Goal: Task Accomplishment & Management: Manage account settings

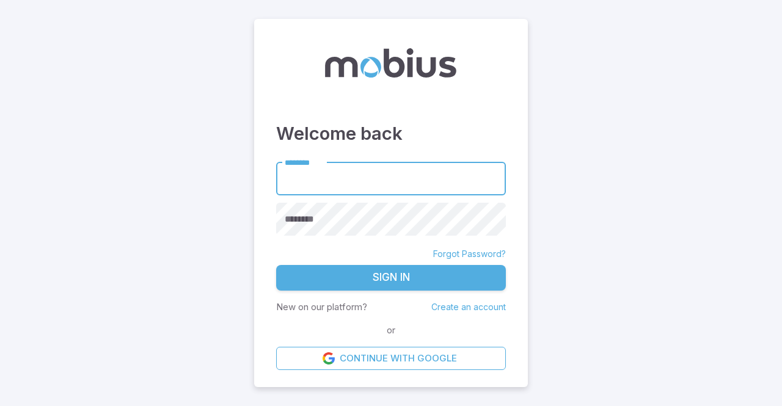
click at [346, 179] on input "********" at bounding box center [391, 179] width 230 height 34
type input "**********"
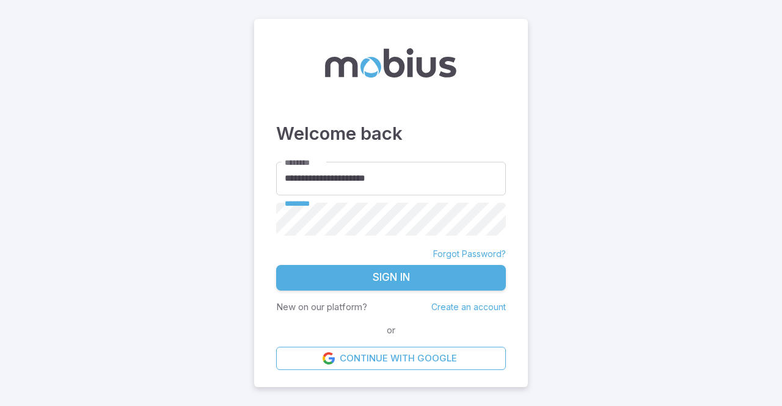
click at [276, 265] on button "Sign In" at bounding box center [391, 278] width 230 height 26
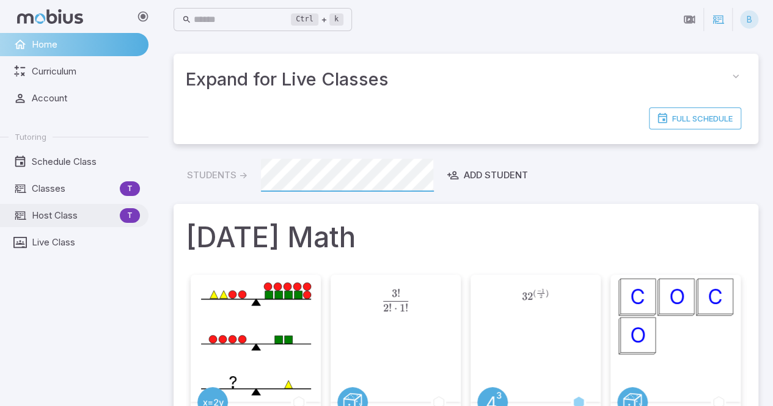
click at [72, 216] on span "Host Class" at bounding box center [73, 215] width 83 height 13
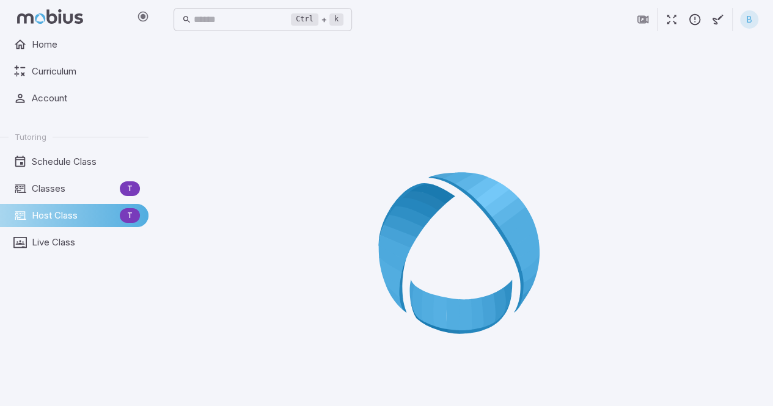
click at [443, 228] on icon at bounding box center [466, 257] width 176 height 176
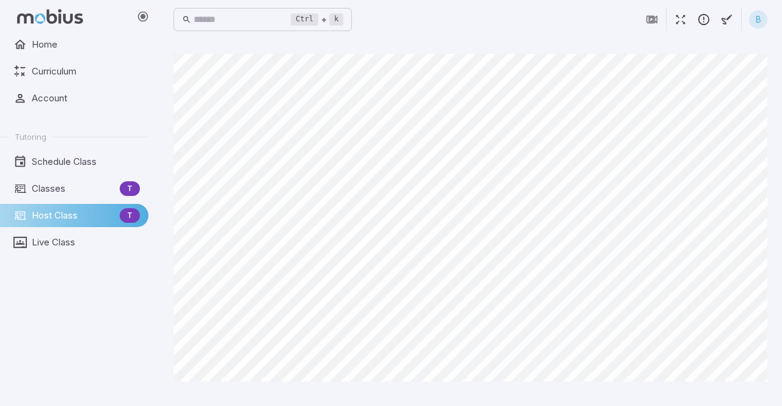
click at [769, 205] on main "Canvas actions 100 % Exit zen mode" at bounding box center [470, 222] width 623 height 367
click at [2, 326] on div "Home Curriculum Account Tutoring Schedule Class Classes T Host Class T Live Cla…" at bounding box center [79, 219] width 158 height 373
click at [69, 47] on span "Home" at bounding box center [86, 44] width 108 height 13
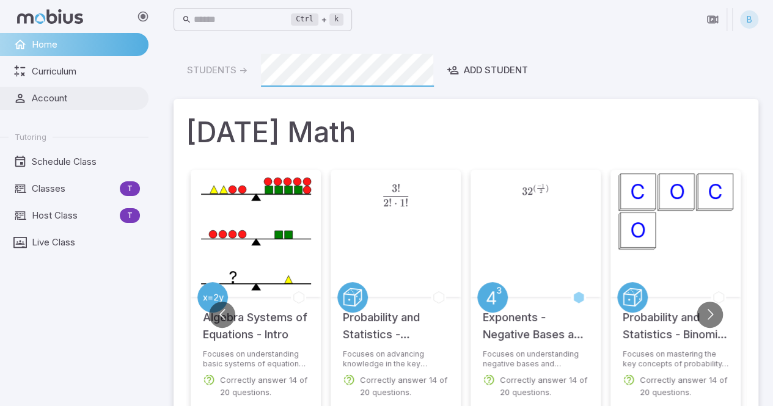
click at [84, 102] on span "Account" at bounding box center [86, 98] width 108 height 13
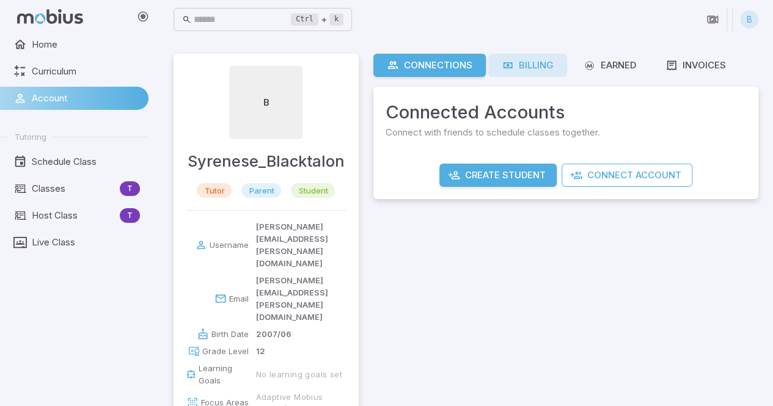
click at [532, 64] on div "Billing" at bounding box center [528, 65] width 52 height 13
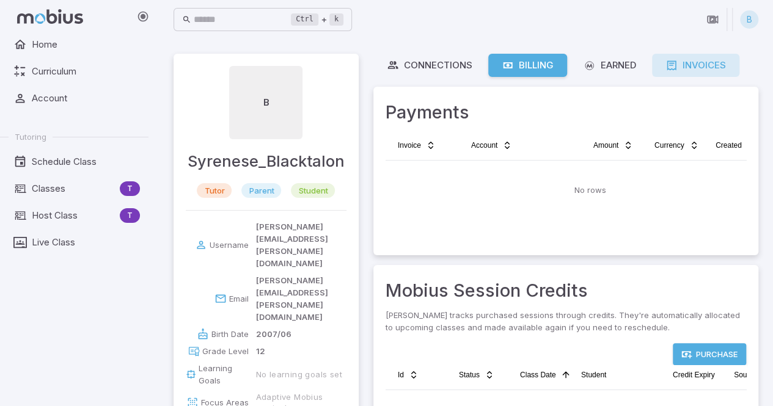
click at [684, 54] on link "Invoices" at bounding box center [695, 65] width 87 height 23
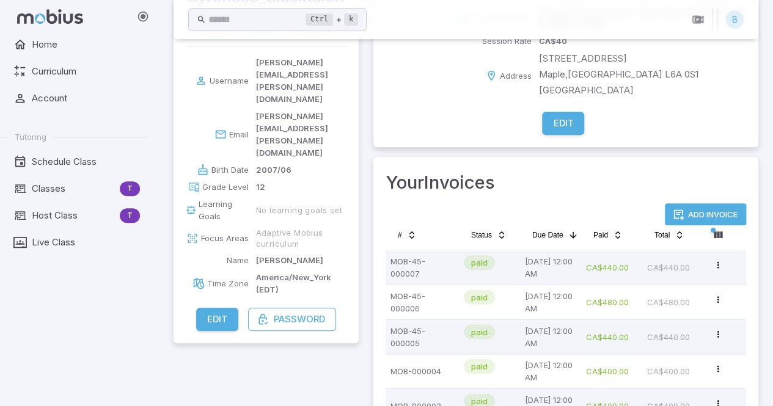
scroll to position [32, 0]
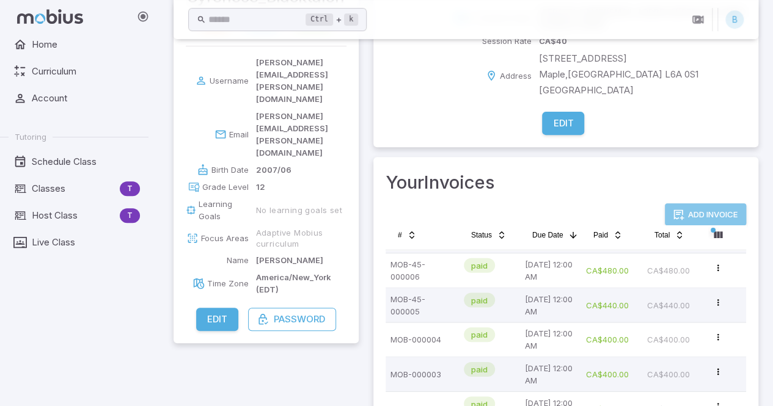
click at [696, 204] on button "Add Invoice" at bounding box center [705, 215] width 81 height 22
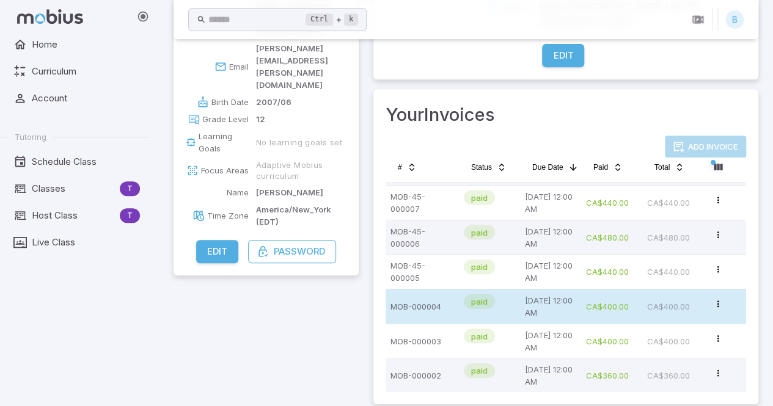
scroll to position [0, 0]
